Goal: Feedback & Contribution: Submit feedback/report problem

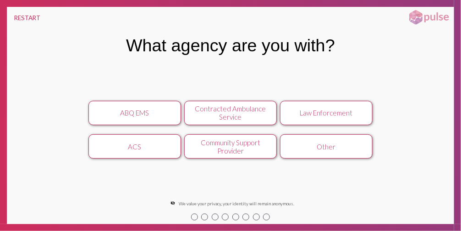
click at [151, 107] on button "ABQ EMS" at bounding box center [134, 113] width 92 height 24
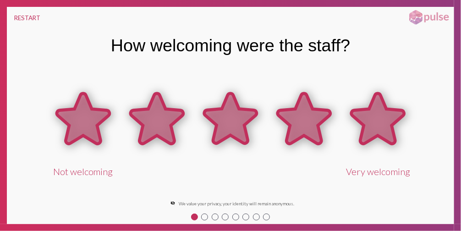
click at [372, 119] on icon at bounding box center [378, 118] width 53 height 50
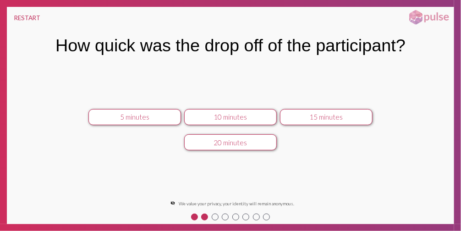
click at [307, 117] on div "15 minutes" at bounding box center [326, 117] width 82 height 8
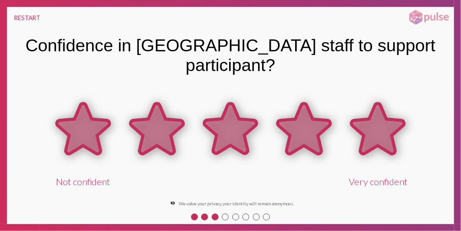
click at [370, 114] on icon at bounding box center [378, 128] width 53 height 50
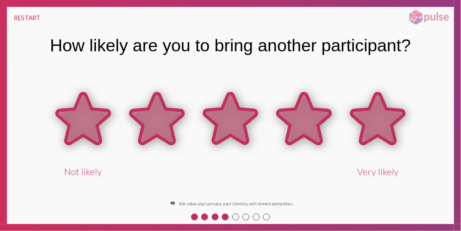
click at [375, 118] on icon at bounding box center [378, 118] width 53 height 50
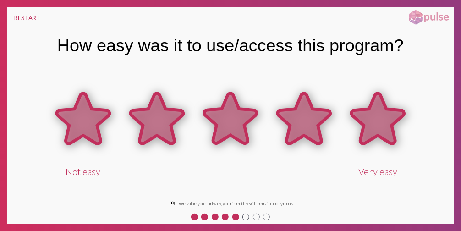
click at [374, 118] on icon at bounding box center [378, 118] width 53 height 50
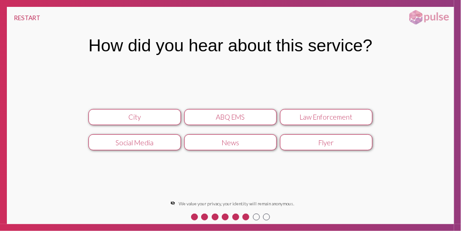
click at [142, 114] on div "City" at bounding box center [134, 117] width 82 height 8
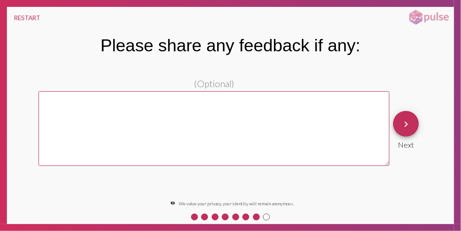
click at [260, 120] on textarea at bounding box center [213, 128] width 351 height 75
type textarea "test"
click at [410, 123] on mat-icon "keyboard_arrow_right" at bounding box center [405, 124] width 11 height 11
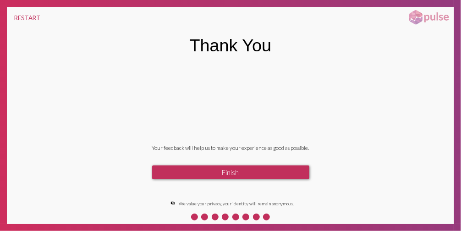
click at [257, 173] on button "Finish" at bounding box center [230, 172] width 157 height 14
